Goal: Information Seeking & Learning: Check status

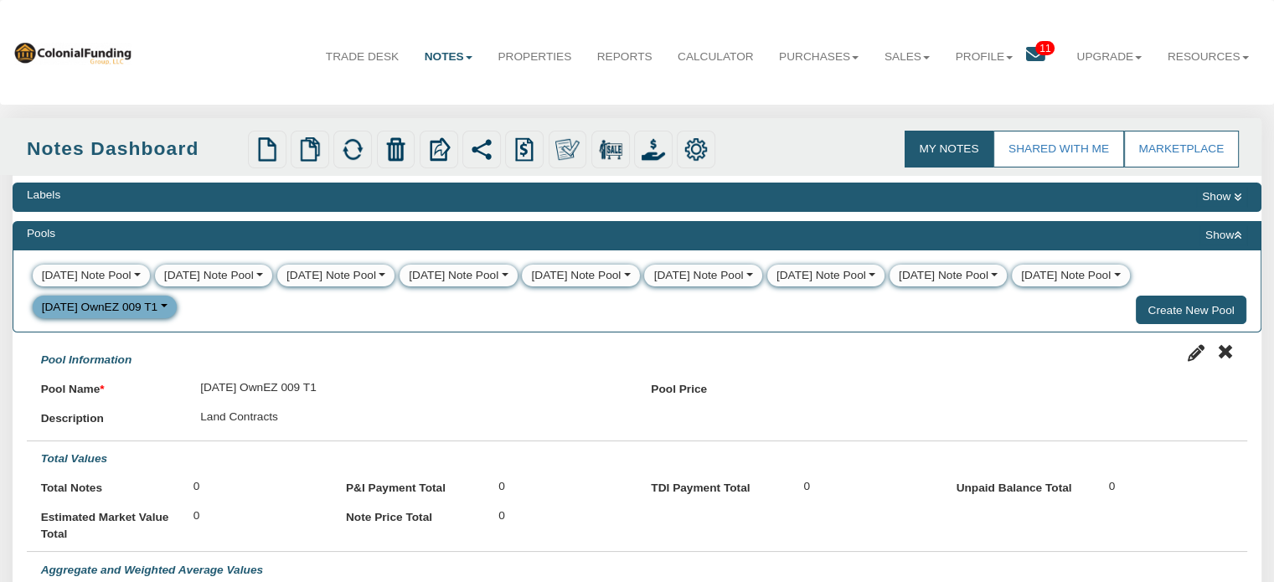
click at [1035, 46] on span "11" at bounding box center [1044, 48] width 19 height 14
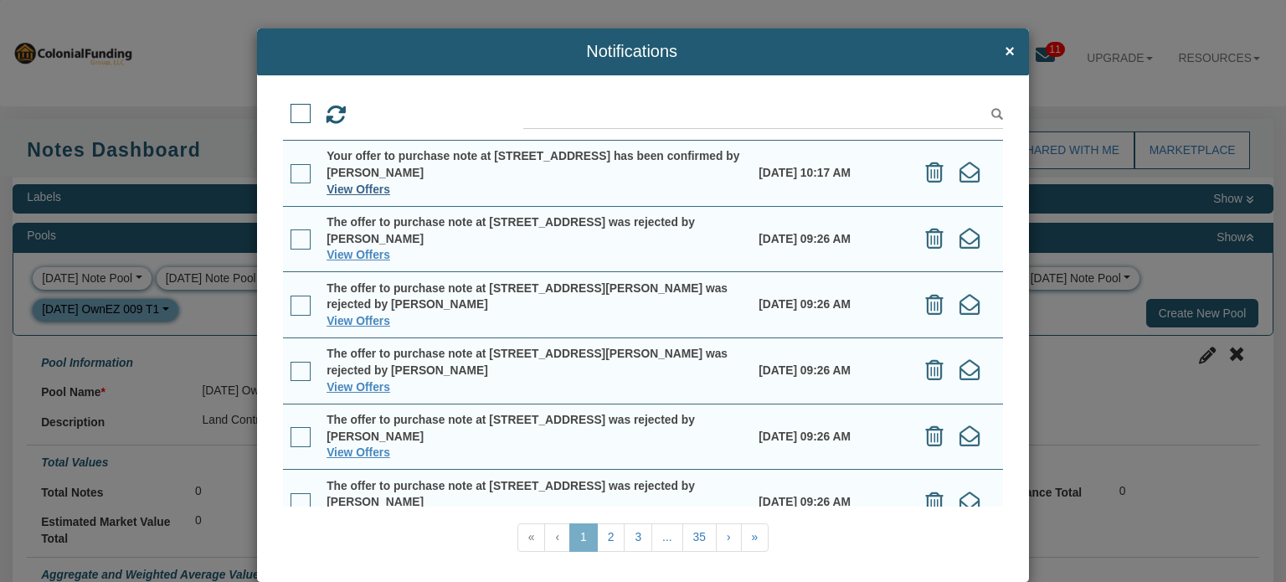
click at [362, 188] on link "View Offers" at bounding box center [359, 189] width 64 height 13
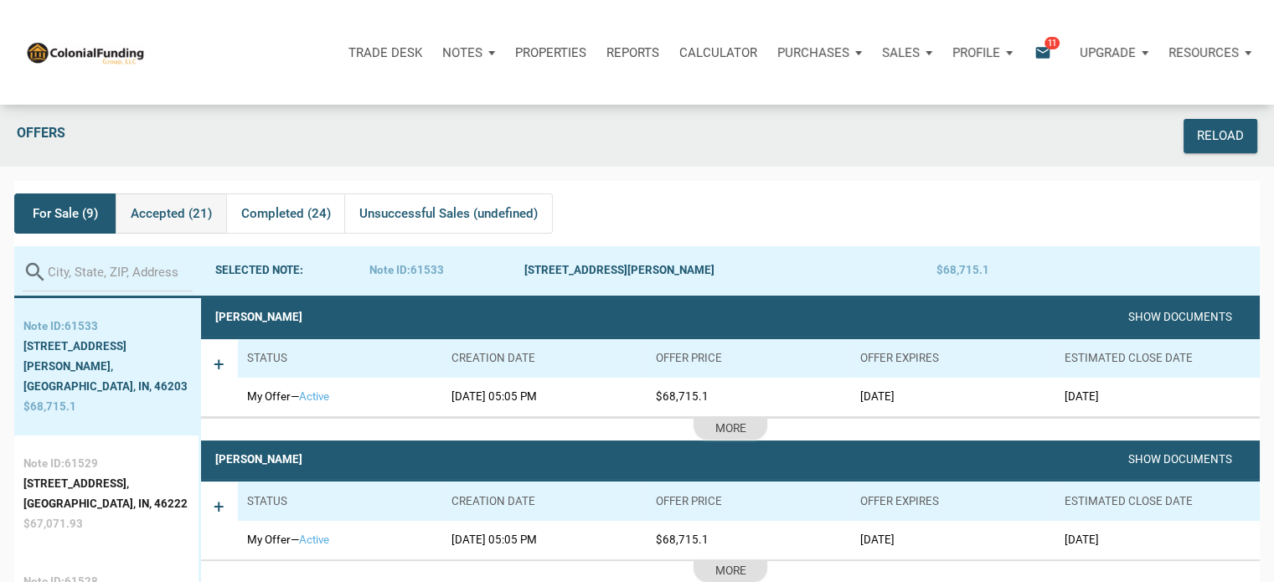
click at [149, 209] on span "Accepted (21)" at bounding box center [171, 213] width 81 height 20
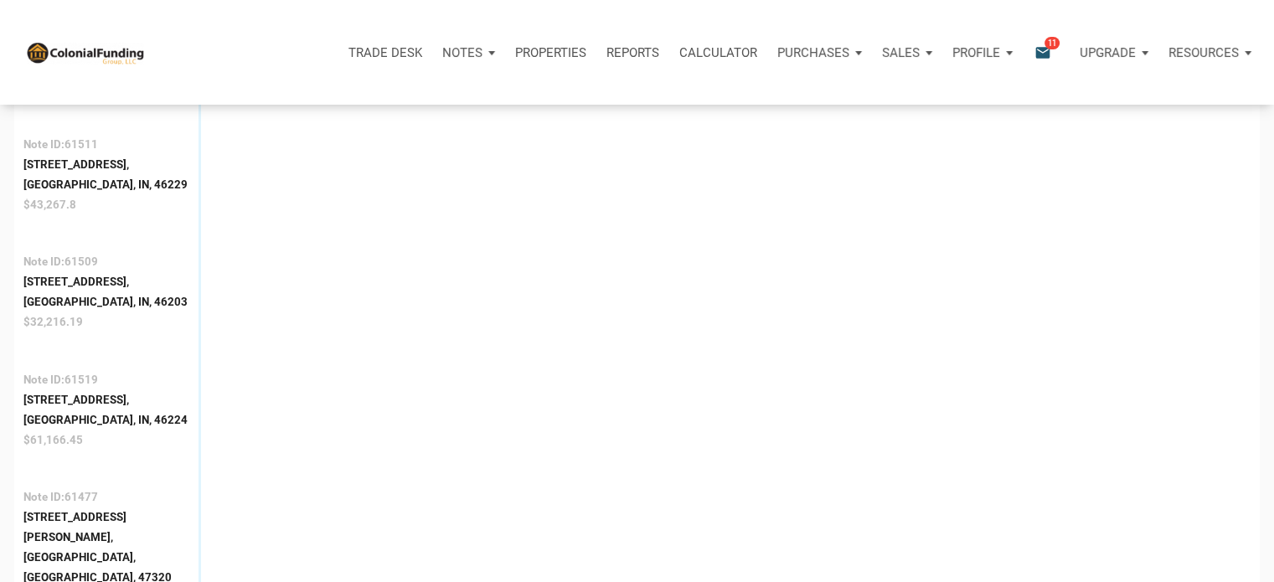
scroll to position [579, 0]
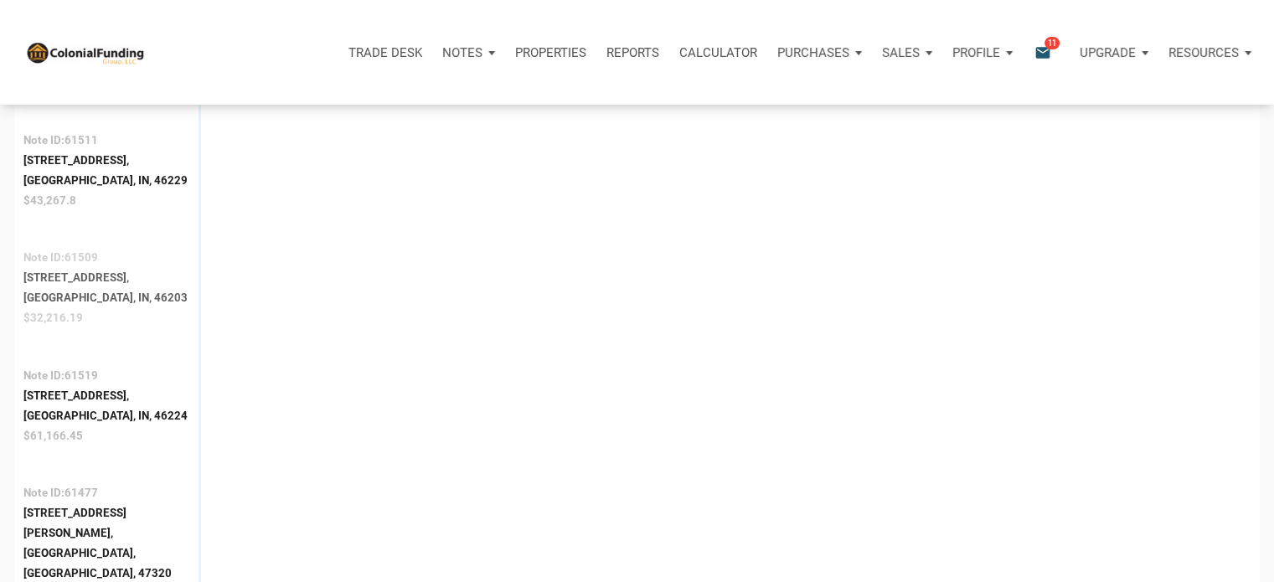
click at [96, 288] on div "Indianapolis, IN, 46203" at bounding box center [105, 298] width 164 height 20
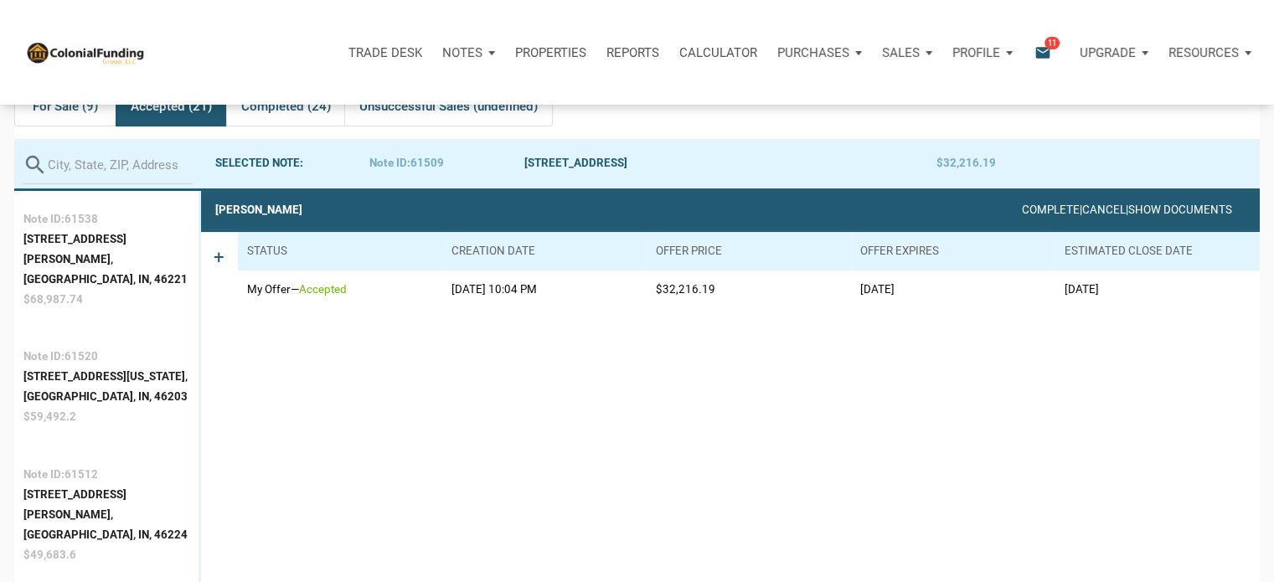
scroll to position [104, 0]
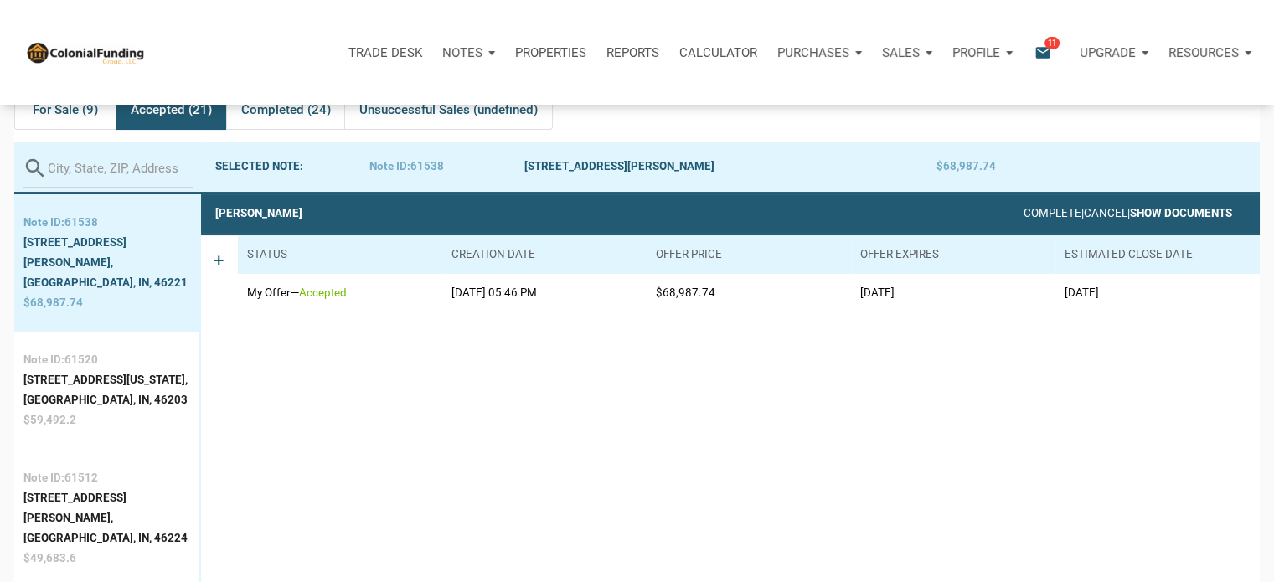
click at [1171, 218] on link "Show Documents" at bounding box center [1181, 213] width 102 height 13
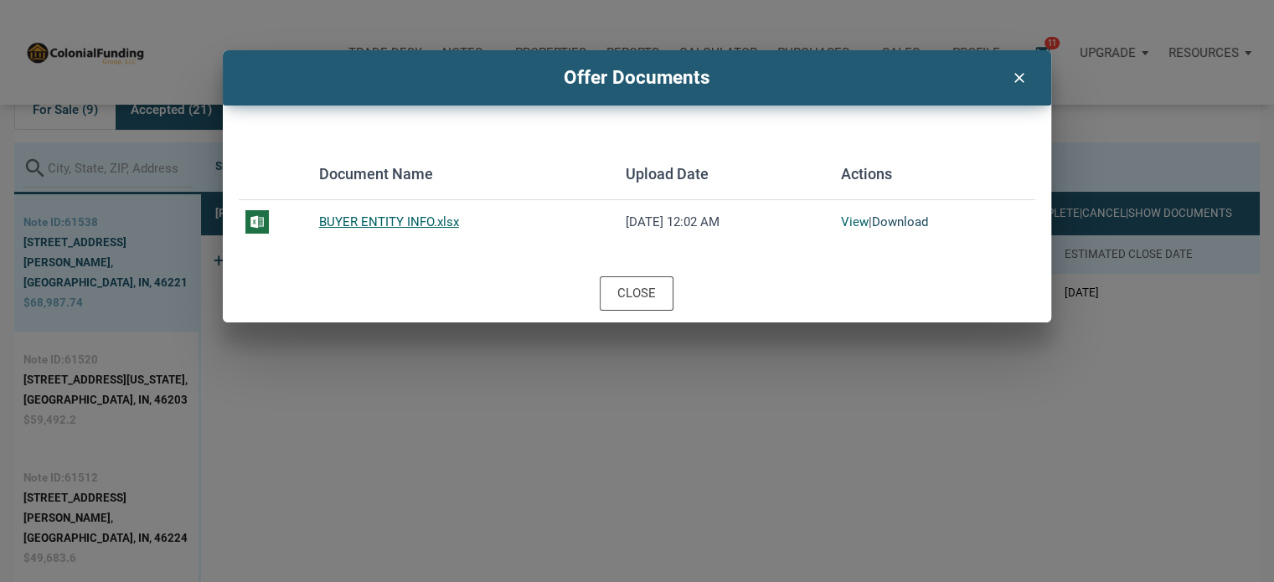
click at [894, 220] on link "Download" at bounding box center [900, 221] width 56 height 15
click at [779, 286] on div "Close" at bounding box center [637, 293] width 828 height 59
click at [634, 296] on div "Close" at bounding box center [636, 293] width 39 height 19
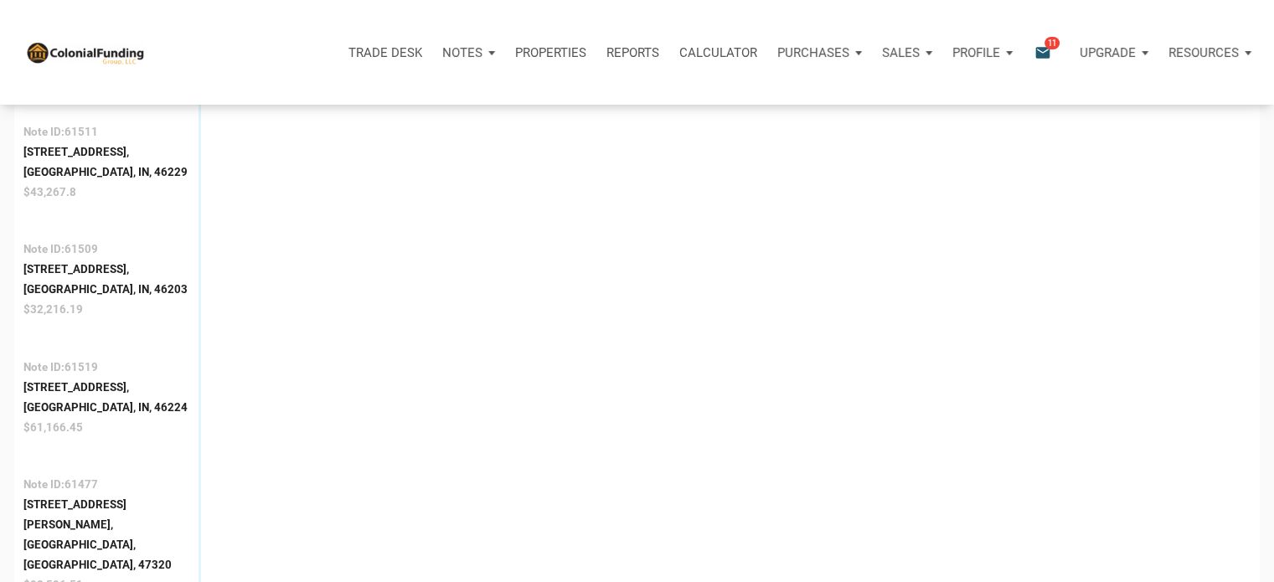
scroll to position [591, 0]
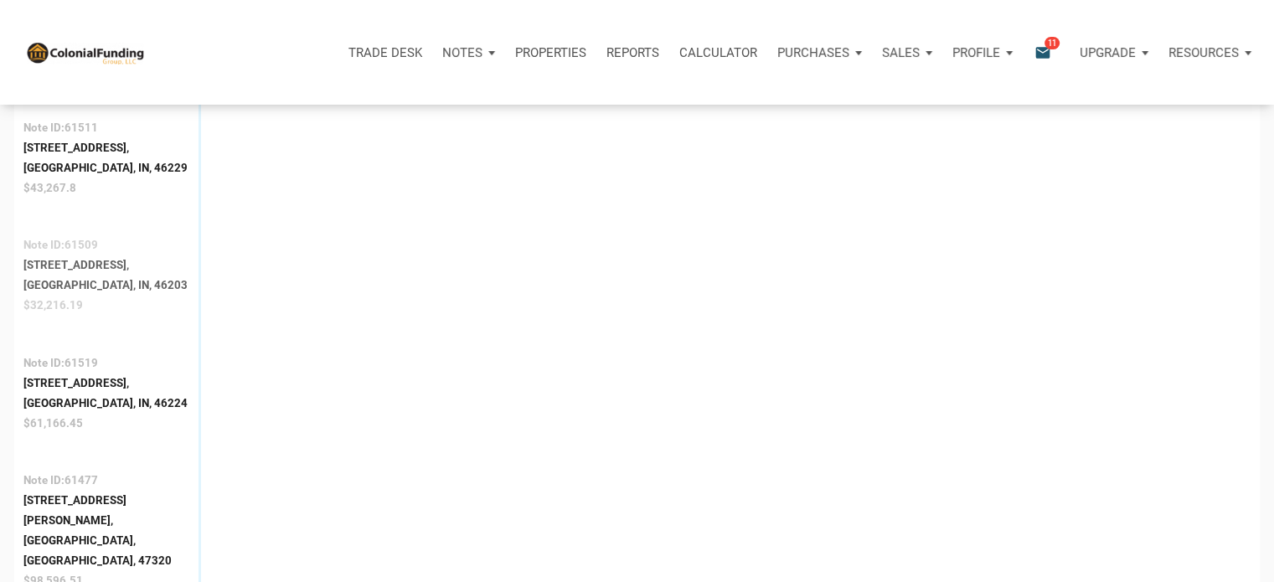
click at [74, 275] on div "Indianapolis, IN, 46203" at bounding box center [105, 285] width 164 height 20
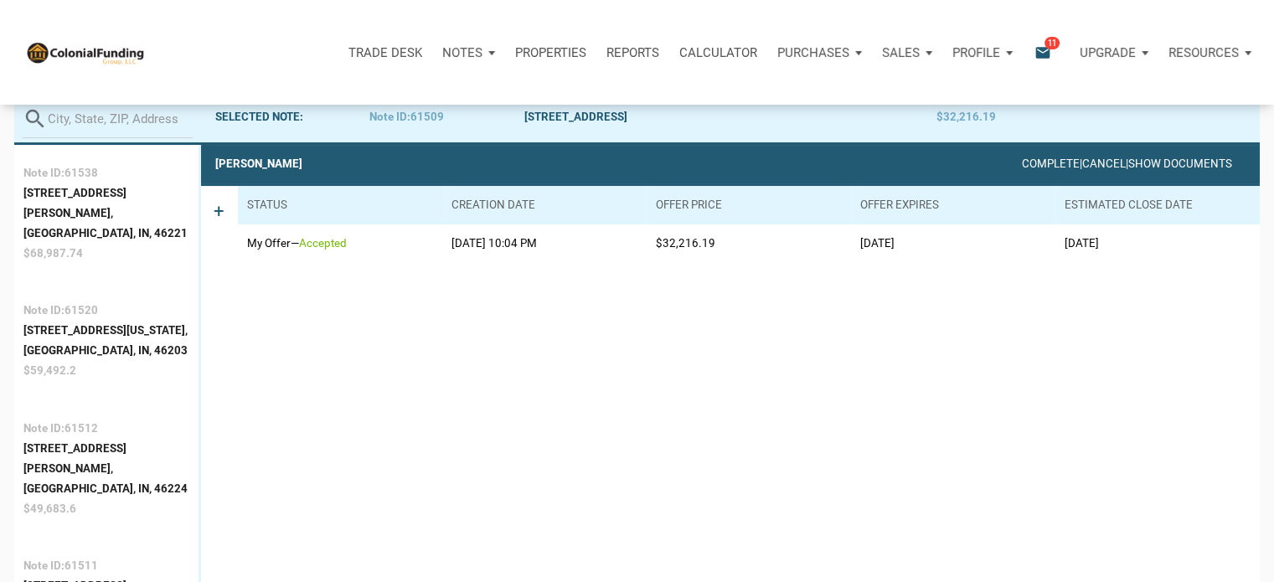
scroll to position [104, 0]
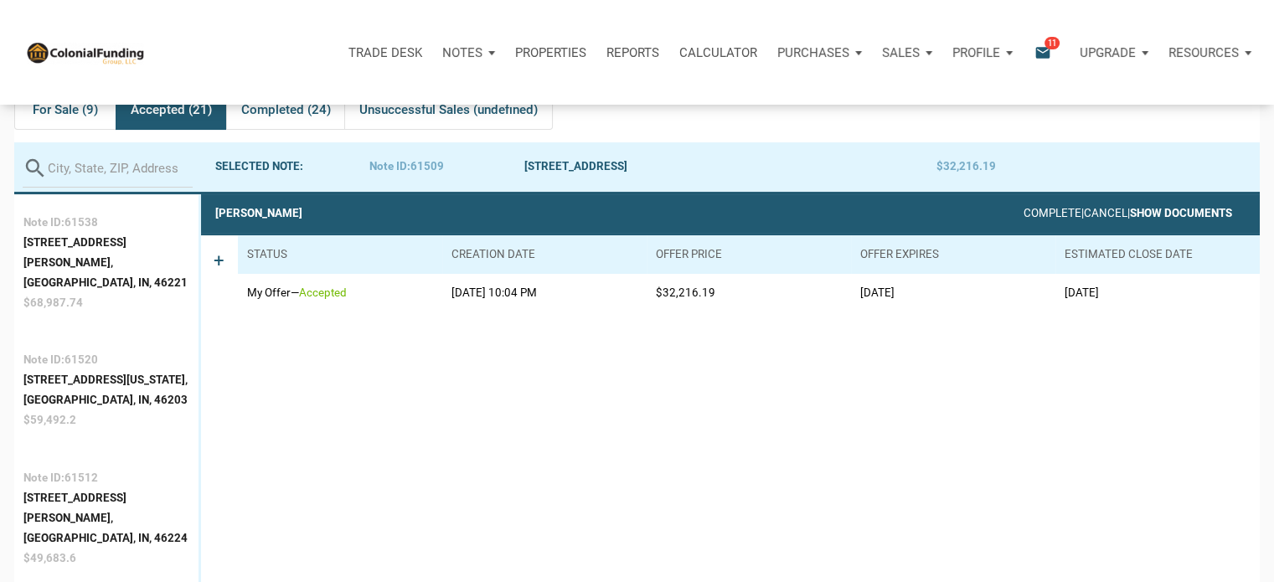
click at [1182, 215] on link "Show Documents" at bounding box center [1181, 213] width 102 height 13
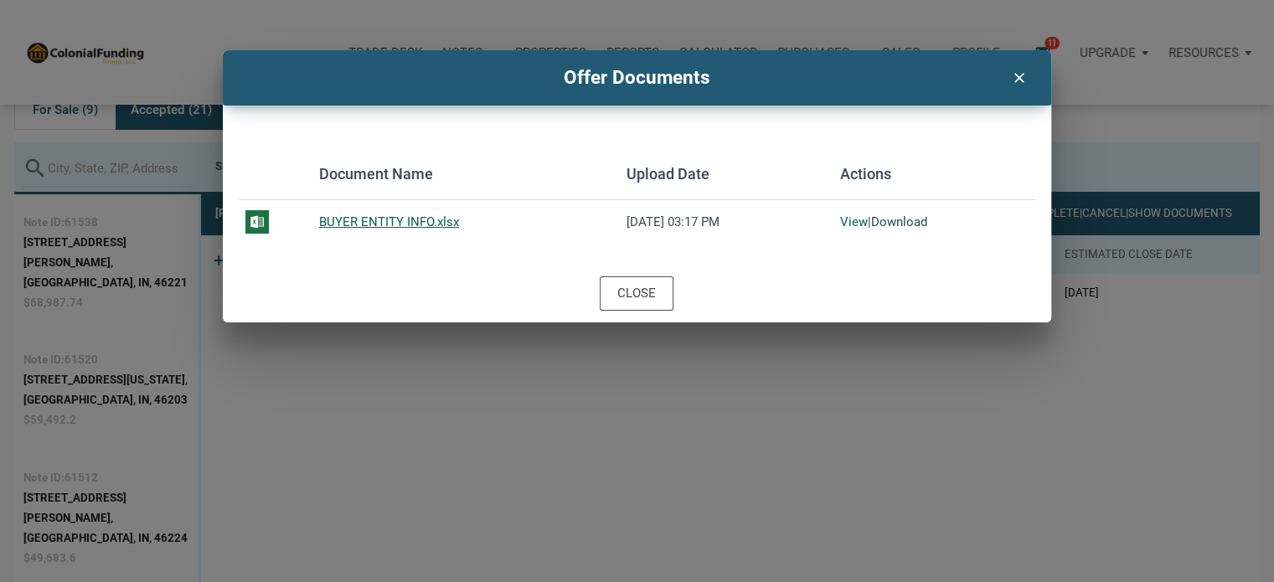
click at [887, 222] on link "Download" at bounding box center [899, 221] width 56 height 15
click at [607, 293] on div "Close" at bounding box center [636, 293] width 72 height 33
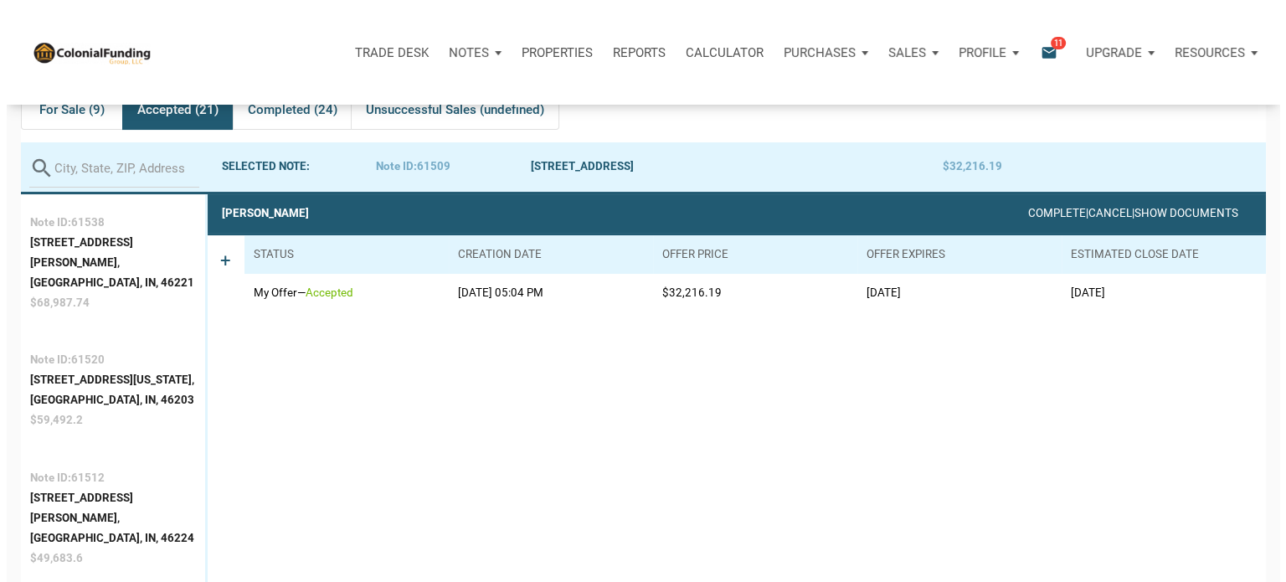
scroll to position [0, 0]
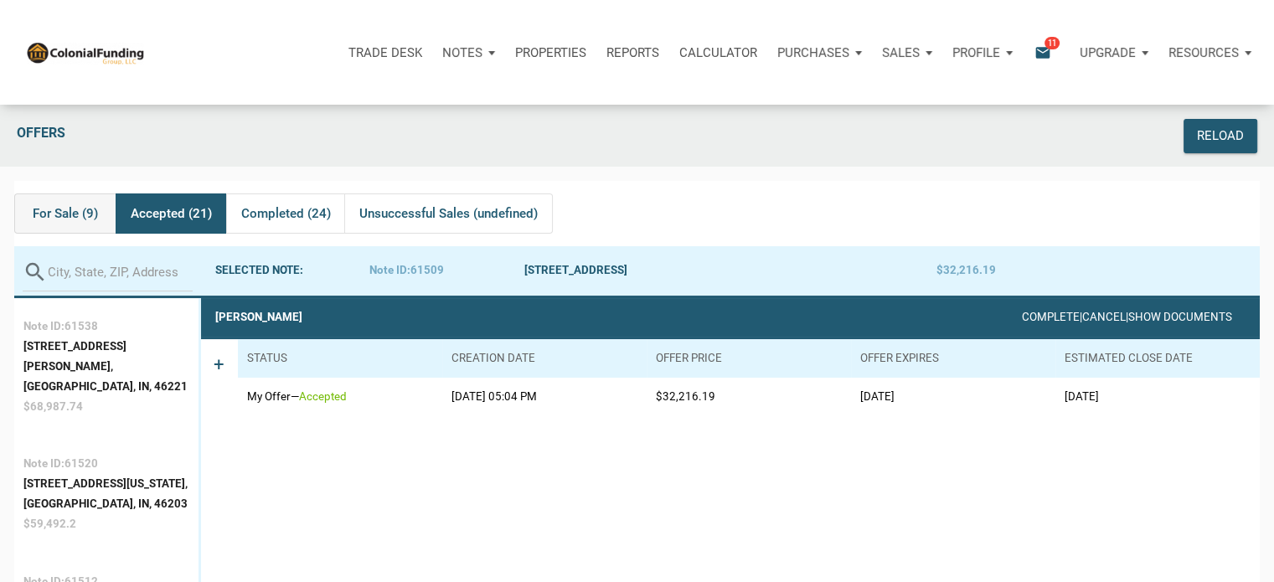
click at [50, 207] on span "For Sale (9)" at bounding box center [65, 213] width 65 height 20
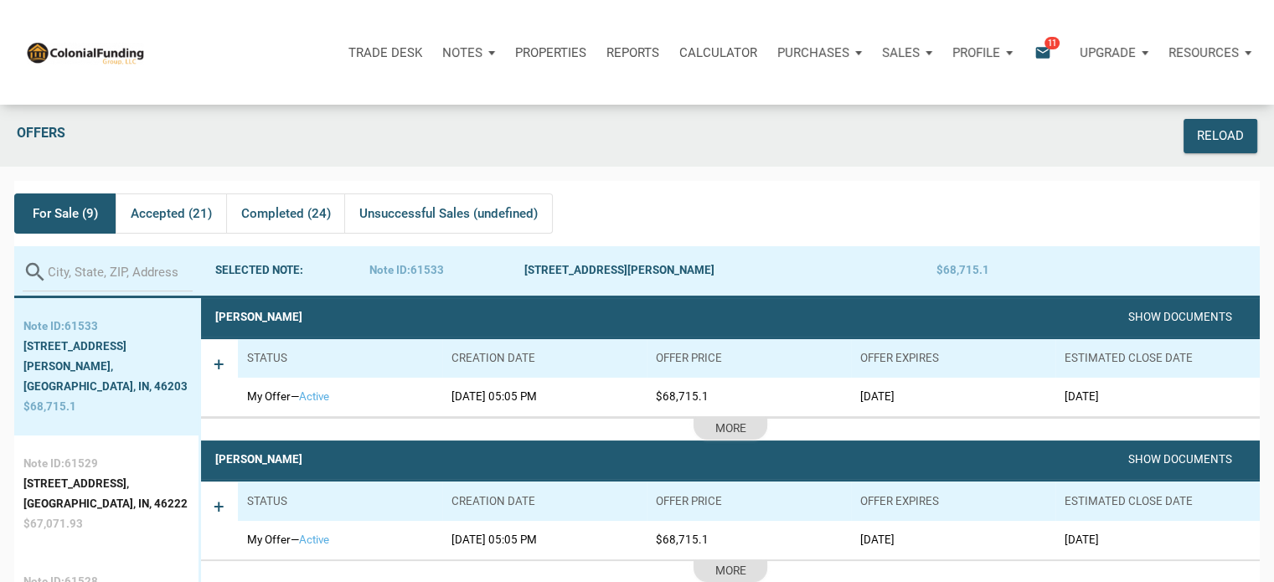
click at [1051, 41] on span "11" at bounding box center [1051, 42] width 15 height 13
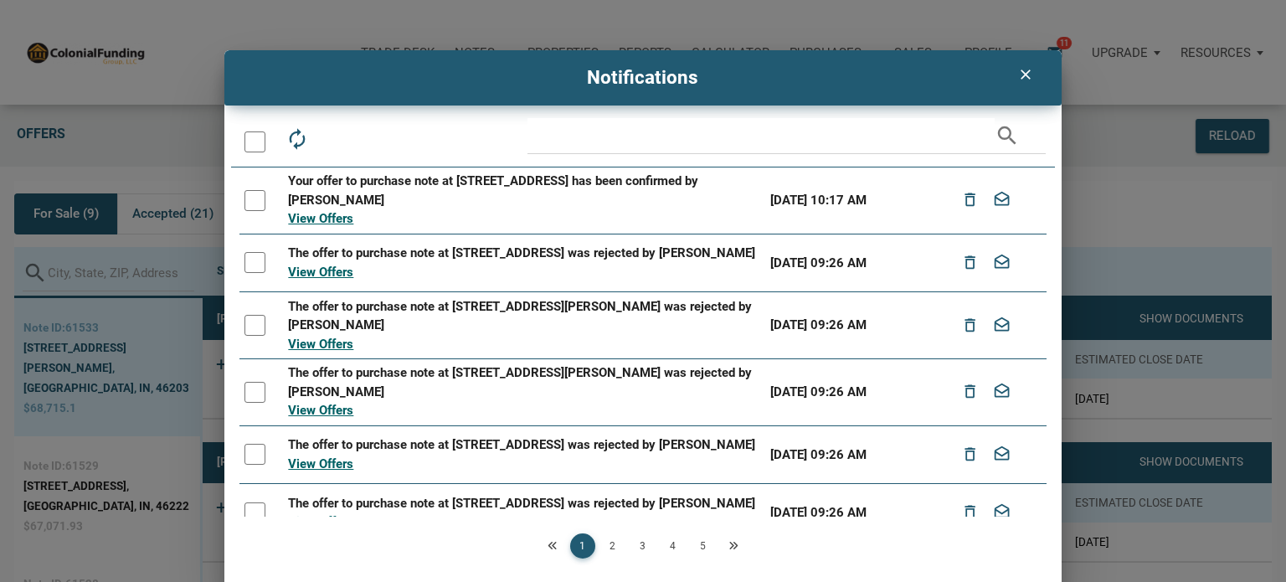
click at [259, 201] on div at bounding box center [254, 200] width 21 height 21
click at [251, 265] on div at bounding box center [254, 262] width 21 height 21
click at [252, 334] on div at bounding box center [254, 325] width 21 height 21
click at [252, 399] on div at bounding box center [254, 392] width 21 height 21
click at [251, 463] on div at bounding box center [254, 454] width 21 height 21
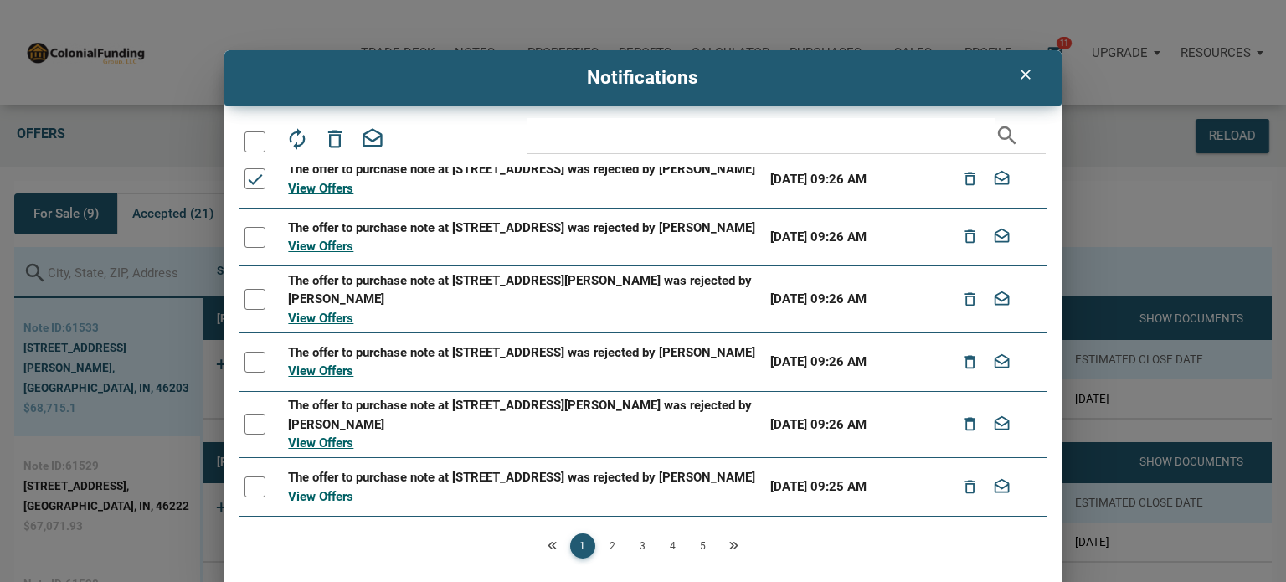
scroll to position [307, 0]
click at [247, 228] on div at bounding box center [254, 237] width 21 height 21
click at [252, 297] on div at bounding box center [254, 299] width 21 height 21
click at [252, 359] on div at bounding box center [254, 362] width 21 height 21
click at [253, 427] on div at bounding box center [254, 424] width 21 height 21
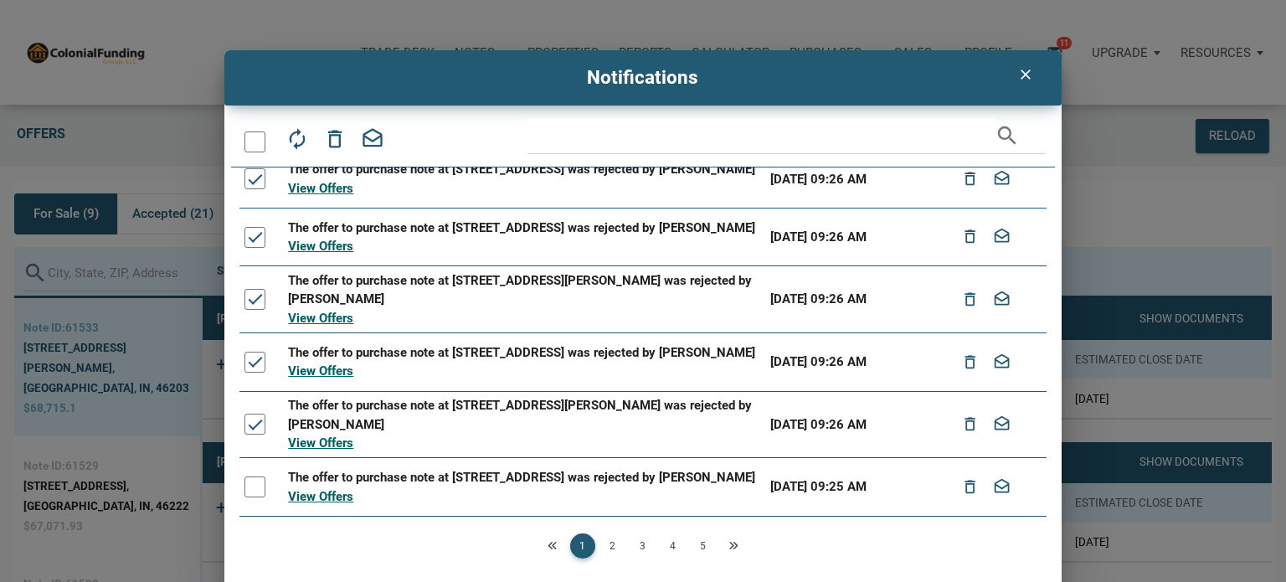
click at [249, 497] on div at bounding box center [254, 486] width 21 height 21
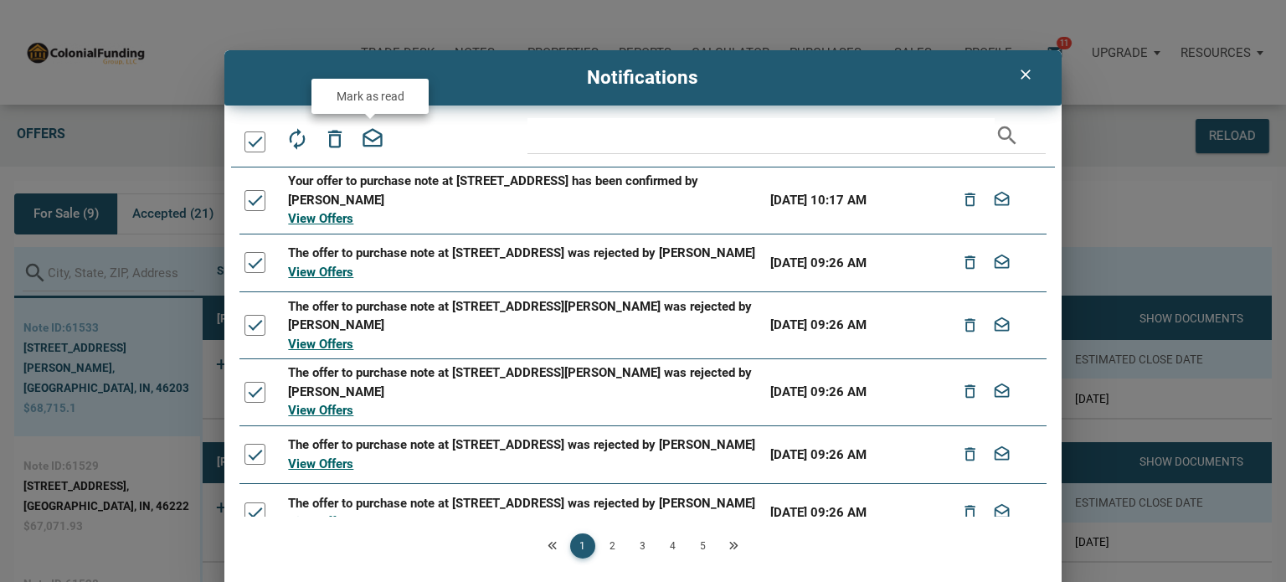
click at [372, 140] on icon "drafts" at bounding box center [372, 138] width 23 height 23
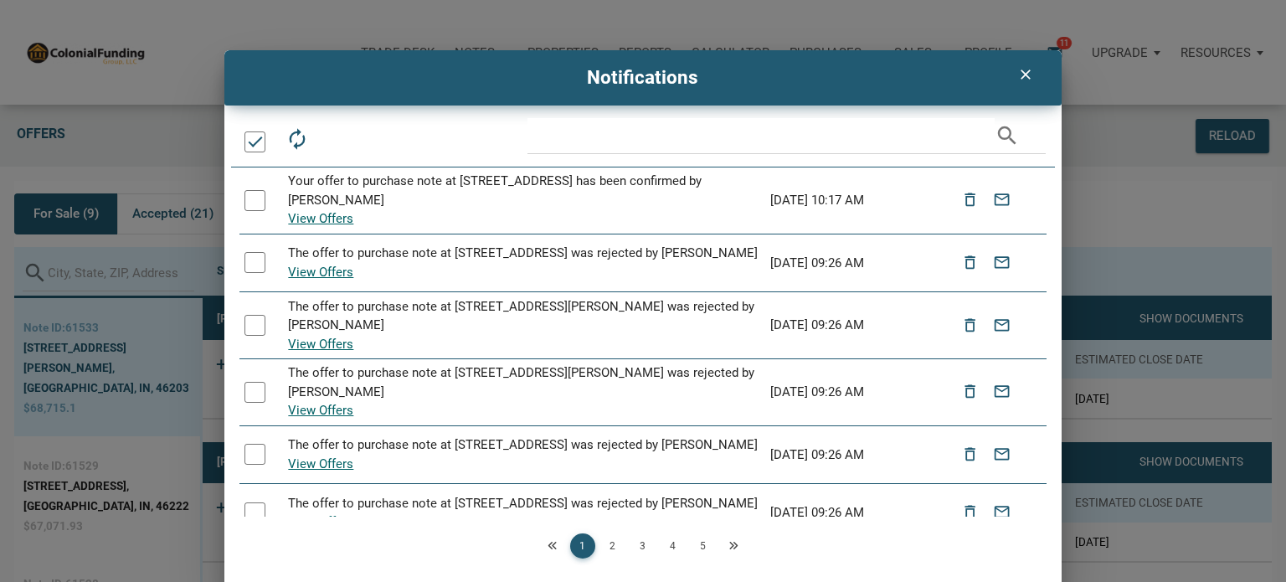
click at [613, 543] on link "2" at bounding box center [612, 545] width 25 height 25
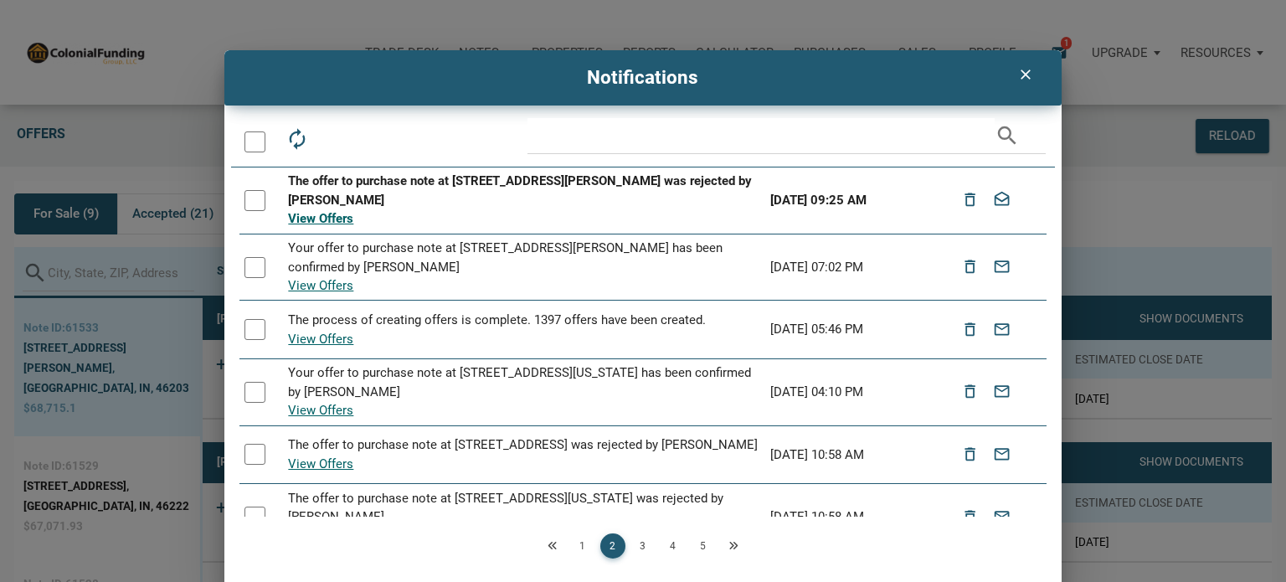
click at [255, 195] on div at bounding box center [254, 200] width 21 height 21
click at [372, 133] on icon "drafts" at bounding box center [372, 138] width 23 height 23
click at [1019, 70] on icon "clear" at bounding box center [1026, 74] width 20 height 17
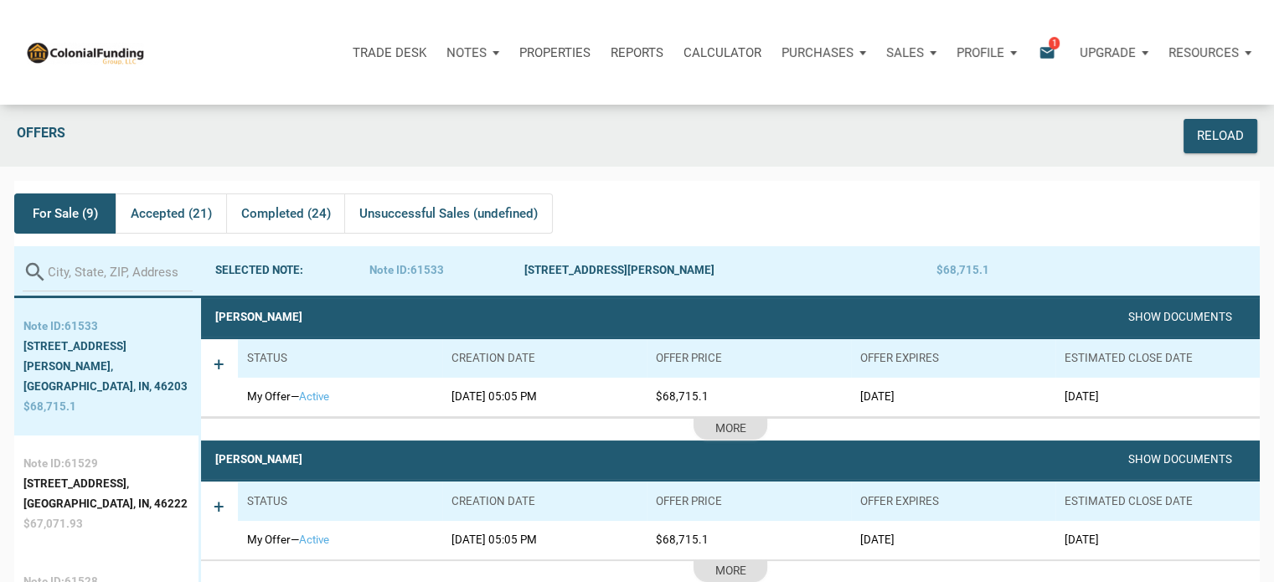
click at [1045, 48] on icon "email" at bounding box center [1047, 52] width 20 height 19
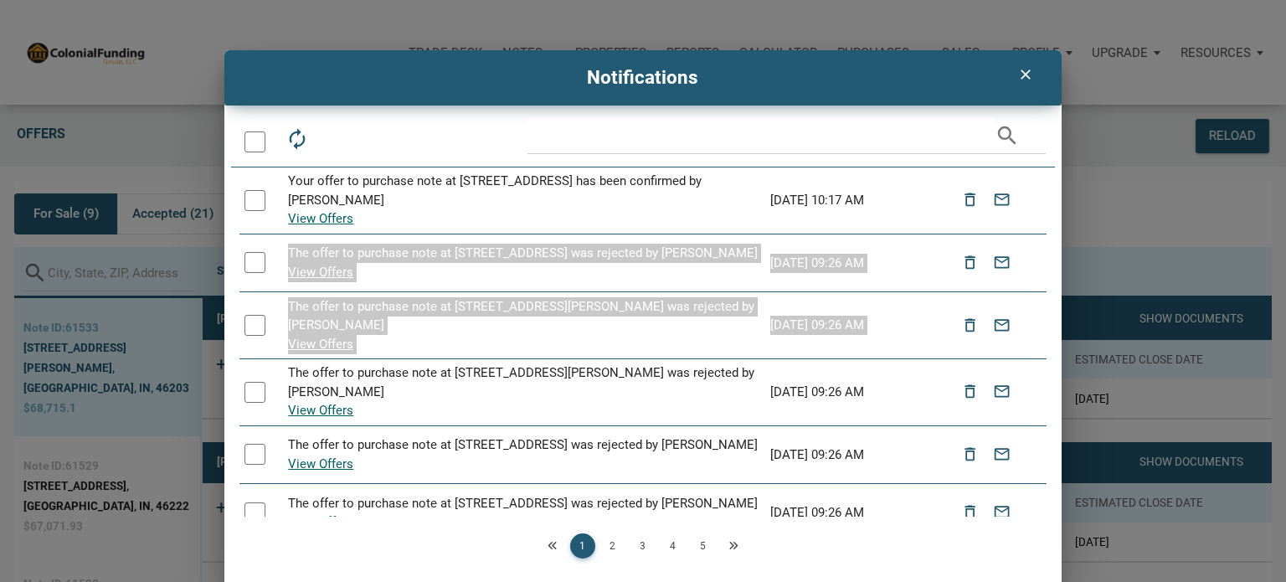
drag, startPoint x: 1045, startPoint y: 196, endPoint x: 1065, endPoint y: 342, distance: 147.1
click at [1065, 342] on div "clear Notifications autorenew delete_outline drafts email search Your offer to …" at bounding box center [643, 320] width 1286 height 541
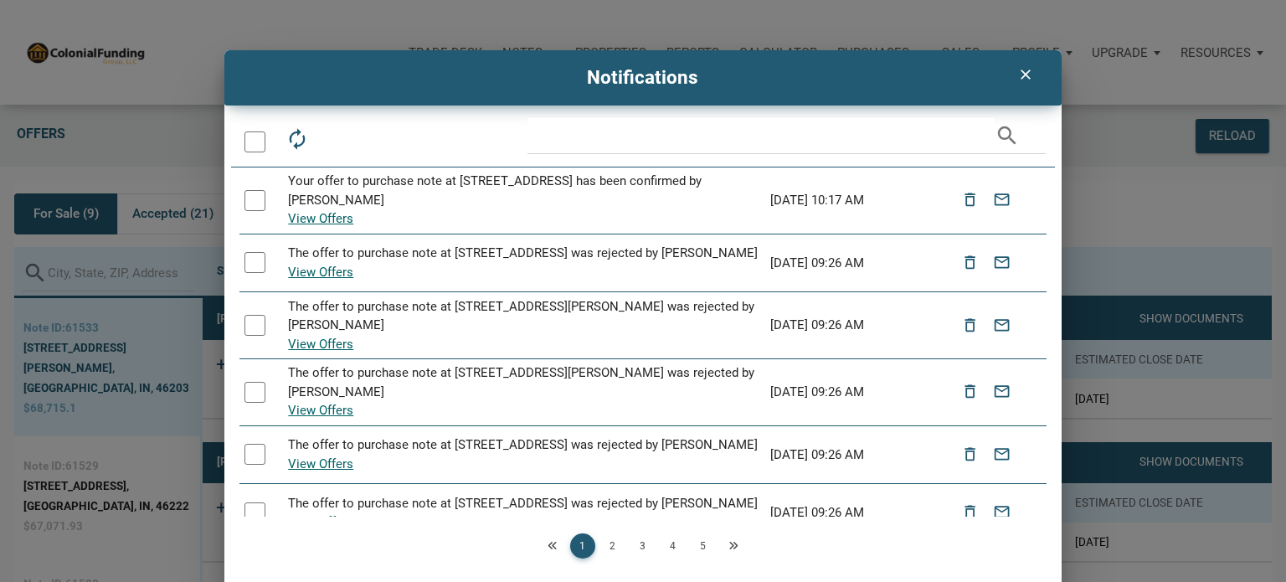
click at [612, 548] on link "2" at bounding box center [612, 545] width 25 height 25
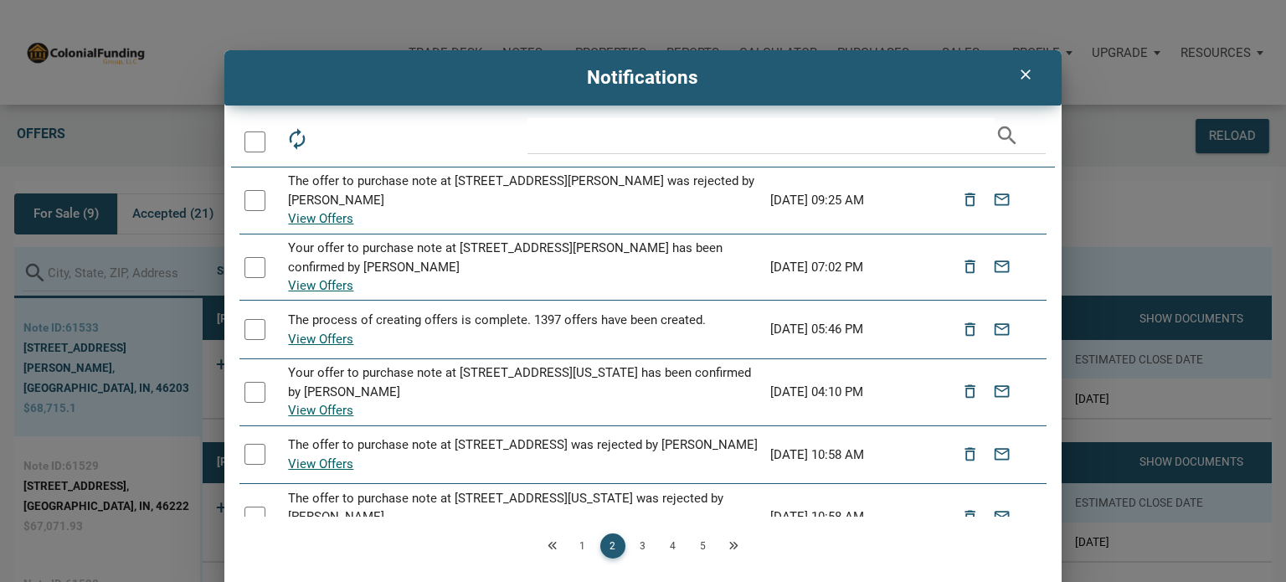
click at [638, 546] on link "3" at bounding box center [642, 545] width 25 height 25
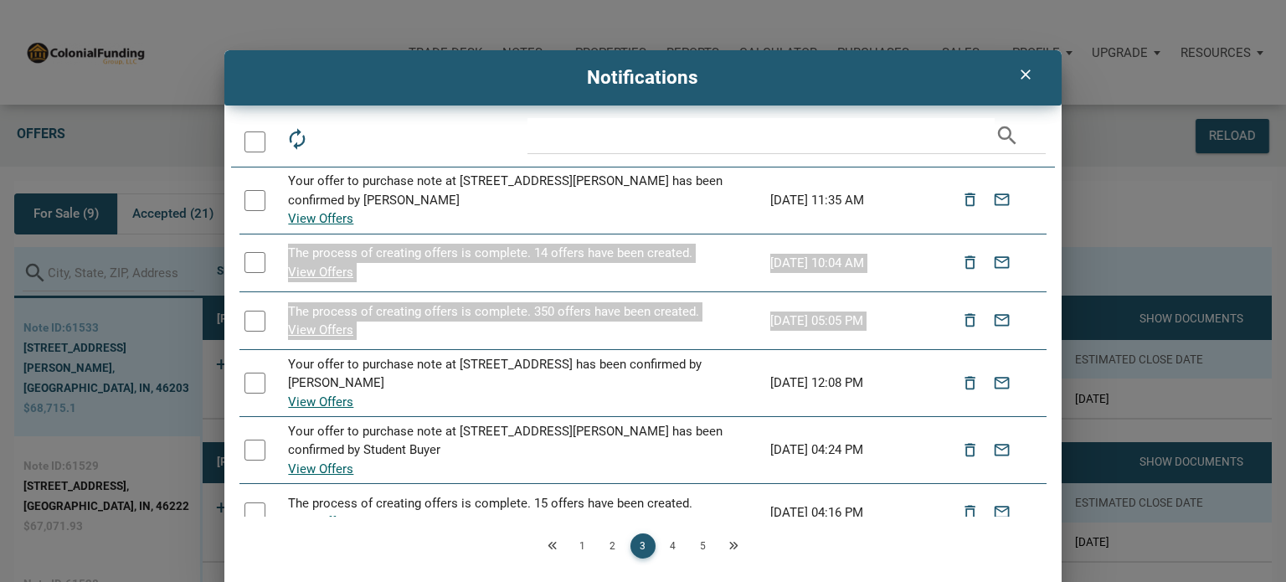
drag, startPoint x: 1038, startPoint y: 188, endPoint x: 1047, endPoint y: 347, distance: 159.4
click at [1047, 347] on div "autorenew delete_outline drafts email search Your offer to purchase note at 702…" at bounding box center [643, 354] width 838 height 473
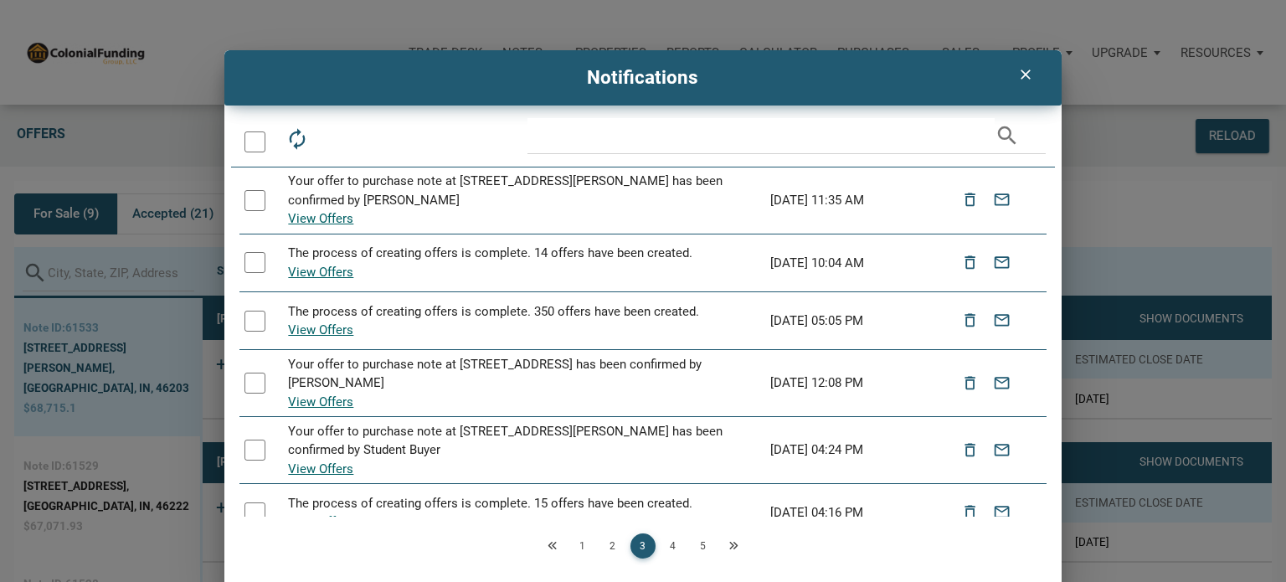
click at [907, 98] on div "clear Notifications" at bounding box center [643, 77] width 838 height 55
click at [1027, 72] on icon "clear" at bounding box center [1026, 74] width 20 height 17
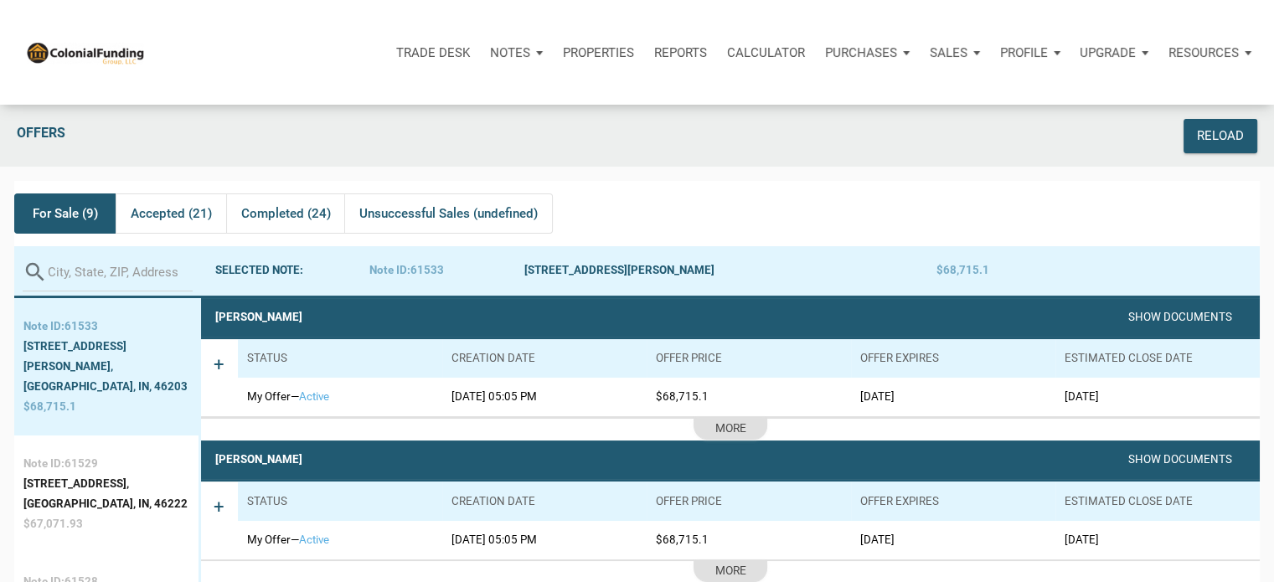
click at [512, 53] on p "Notes" at bounding box center [510, 52] width 40 height 15
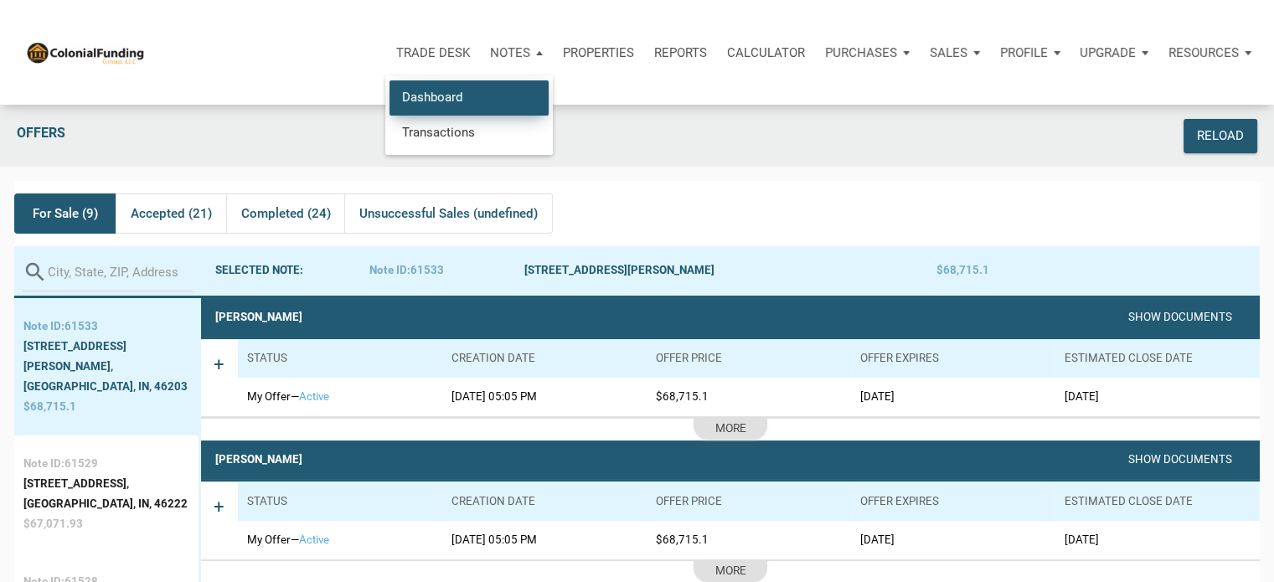
click at [455, 94] on link "Dashboard" at bounding box center [468, 97] width 159 height 34
